Goal: Task Accomplishment & Management: Use online tool/utility

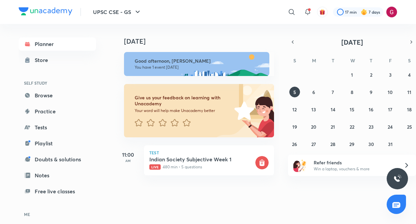
click at [249, 189] on div "[DATE] [DATE] Good afternoon, [PERSON_NAME] You have 1 event [DATE] Give us you…" at bounding box center [256, 121] width 283 height 195
click at [278, 140] on div "[DATE] Good afternoon, [PERSON_NAME] You have 1 event [DATE] Give us your feedb…" at bounding box center [197, 105] width 165 height 163
click at [282, 113] on div "[DATE] Good afternoon, [PERSON_NAME] You have 1 event [DATE] Give us your feedb…" at bounding box center [265, 105] width 300 height 163
click at [228, 155] on div "Test Indian Society Subjective Week 1 Live 480 min • 5 questions" at bounding box center [209, 160] width 130 height 30
click at [228, 159] on h5 "Indian Society Subjective Week 1" at bounding box center [201, 159] width 105 height 7
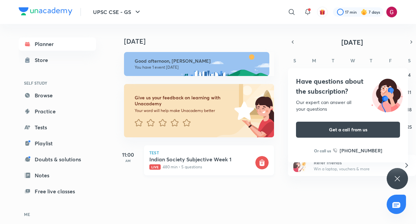
click at [211, 157] on h5 "Indian Society Subjective Week 1" at bounding box center [201, 159] width 105 height 7
click at [399, 177] on icon at bounding box center [398, 179] width 8 height 8
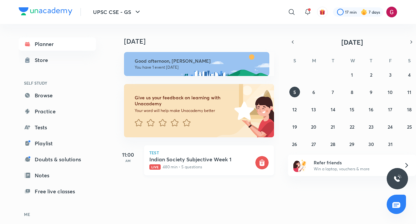
click at [259, 160] on rect at bounding box center [261, 162] width 13 height 13
click at [204, 168] on p "Live 480 min • 5 questions" at bounding box center [201, 167] width 105 height 6
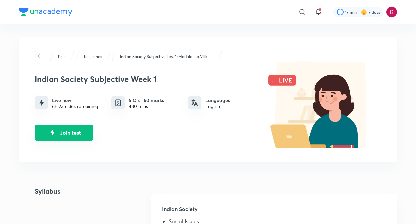
click at [70, 136] on button "Join test" at bounding box center [64, 133] width 59 height 16
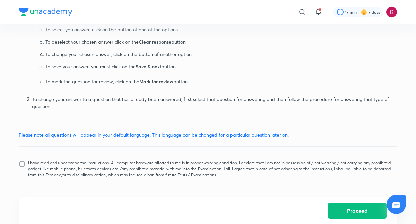
scroll to position [338, 0]
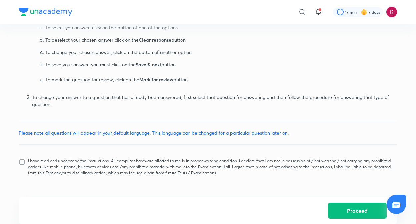
click at [24, 164] on input "I have read and understood the instructions. All computer hardware allotted to …" at bounding box center [23, 167] width 9 height 17
checkbox input "true"
click at [373, 212] on button "Proceed" at bounding box center [357, 210] width 59 height 16
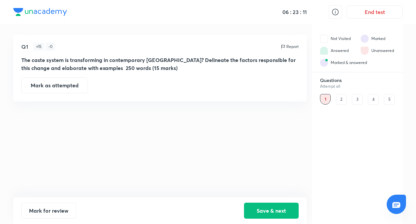
click at [343, 96] on div "2" at bounding box center [341, 99] width 11 height 11
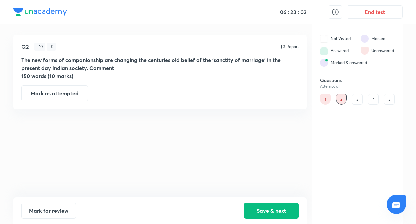
click at [343, 96] on div "2" at bounding box center [341, 99] width 11 height 11
click at [354, 98] on div "3" at bounding box center [357, 99] width 11 height 11
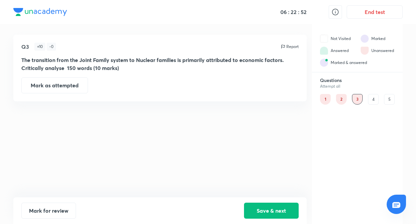
click at [371, 97] on div "4" at bounding box center [373, 99] width 11 height 11
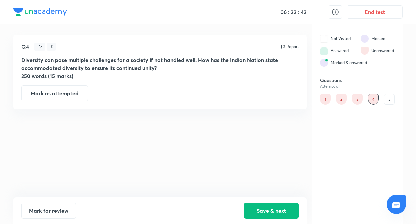
click at [388, 96] on div "5" at bounding box center [389, 99] width 11 height 11
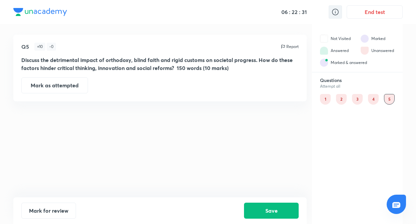
click at [336, 10] on icon at bounding box center [336, 12] width 8 height 8
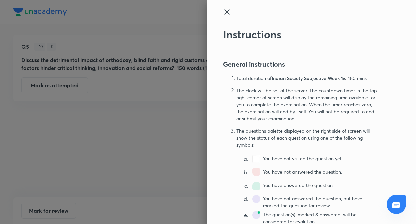
click at [231, 13] on icon at bounding box center [227, 12] width 8 height 8
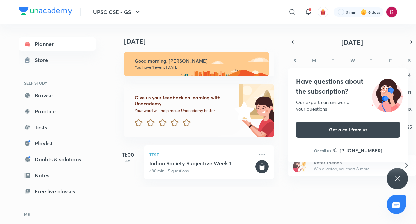
click at [260, 201] on div "Today Today Good morning, Gargi You have 1 event today Give us your feedback on…" at bounding box center [256, 121] width 283 height 195
click at [396, 174] on div "Have questions about the subscription? Our expert can answer all your questions…" at bounding box center [397, 178] width 21 height 21
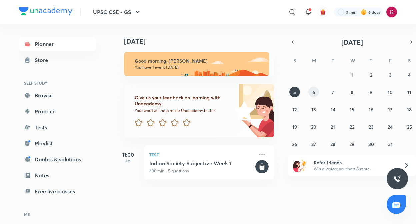
click at [312, 93] on button "6" at bounding box center [314, 92] width 11 height 11
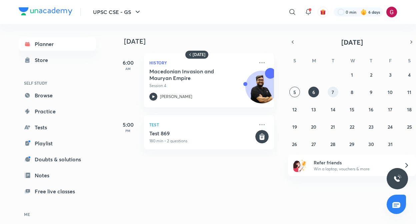
click at [332, 91] on abbr "7" at bounding box center [333, 92] width 2 height 6
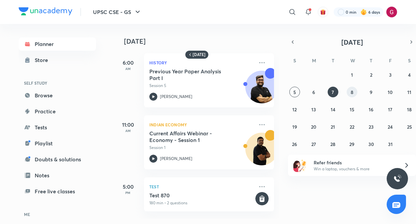
click at [347, 92] on button "8" at bounding box center [352, 92] width 11 height 11
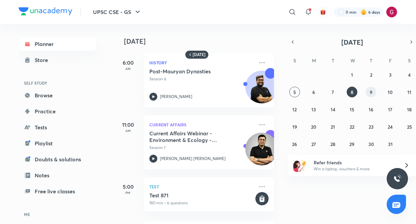
click at [369, 93] on button "9" at bounding box center [371, 92] width 11 height 11
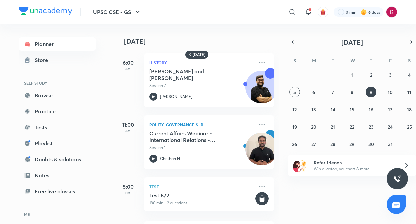
click at [281, 111] on div "9 October 6:00 AM History Guptas and Vakatakas Session 7 Abhishek Mishra 11:00 …" at bounding box center [265, 124] width 300 height 200
click at [277, 112] on div "9 October 6:00 AM History Guptas and Vakatakas Session 7 Abhishek Mishra 11:00 …" at bounding box center [197, 124] width 165 height 200
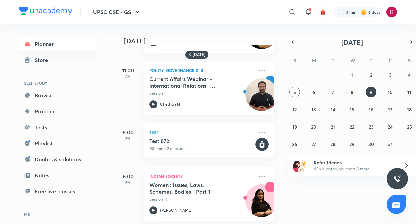
scroll to position [57, 0]
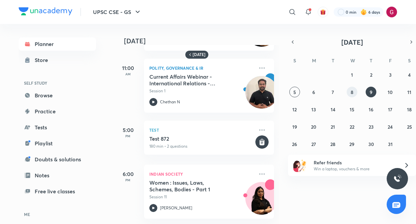
click at [353, 93] on abbr "8" at bounding box center [352, 92] width 3 height 6
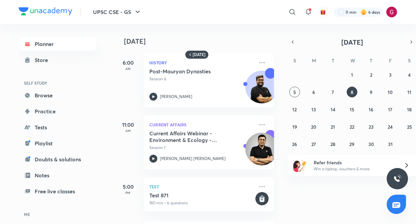
click at [278, 156] on div "8 October 6:00 AM History Post-Mauryan Dynasties Session 6 Abhishek Mishra 11:0…" at bounding box center [197, 124] width 165 height 200
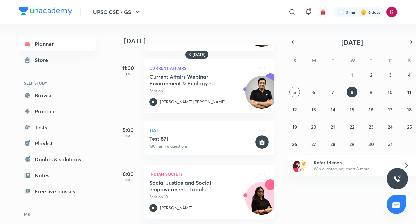
click at [283, 69] on div "8 October 6:00 AM History Post-Mauryan Dynasties Session 6 Abhishek Mishra 11:0…" at bounding box center [265, 124] width 300 height 200
click at [280, 71] on div "8 October 6:00 AM History Post-Mauryan Dynasties Session 6 Abhishek Mishra 11:0…" at bounding box center [265, 124] width 300 height 200
